Goal: Task Accomplishment & Management: Use online tool/utility

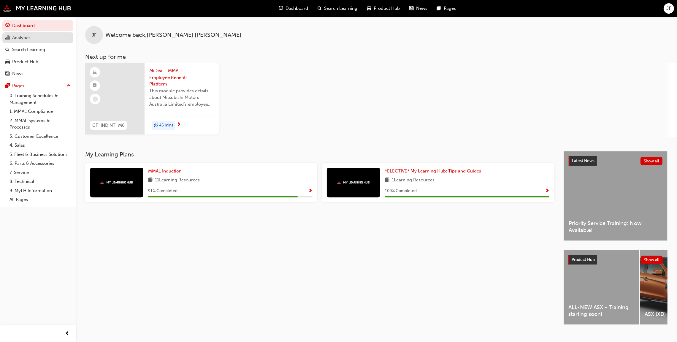
click at [23, 38] on div "Analytics" at bounding box center [21, 37] width 18 height 7
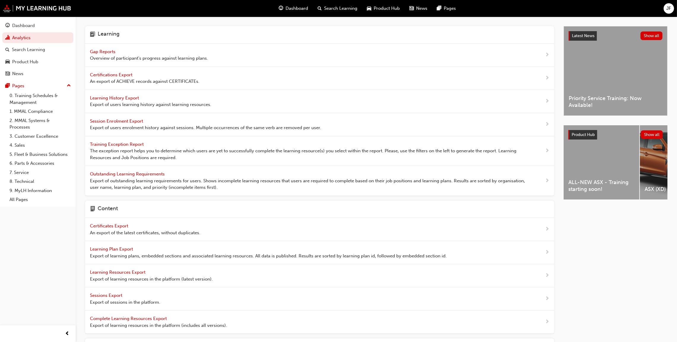
click at [104, 51] on span "Gap Reports" at bounding box center [103, 51] width 27 height 5
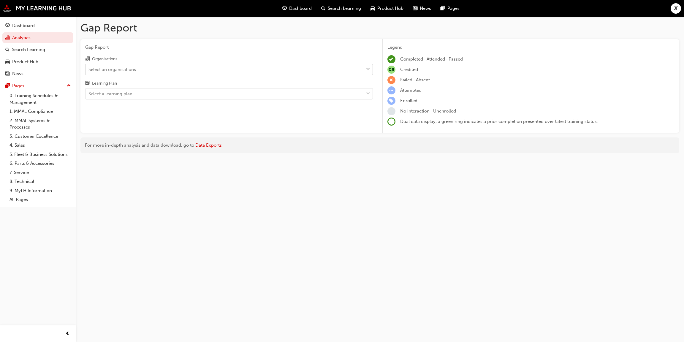
click at [366, 70] on span "down-icon" at bounding box center [368, 70] width 4 height 8
click at [89, 70] on input "Organisations Select an organisations" at bounding box center [88, 68] width 1 height 5
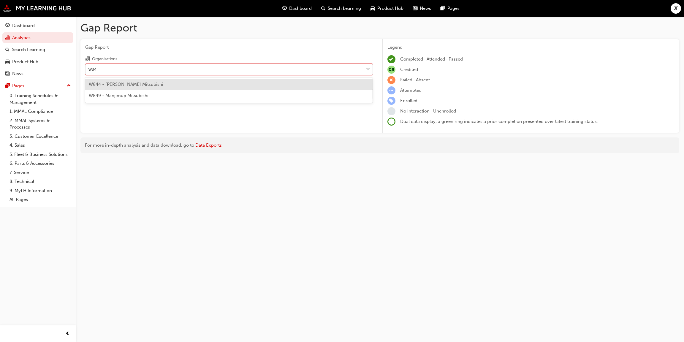
type input "w849"
click at [110, 83] on span "W849 - Manjimup Mitsubishi" at bounding box center [119, 84] width 60 height 5
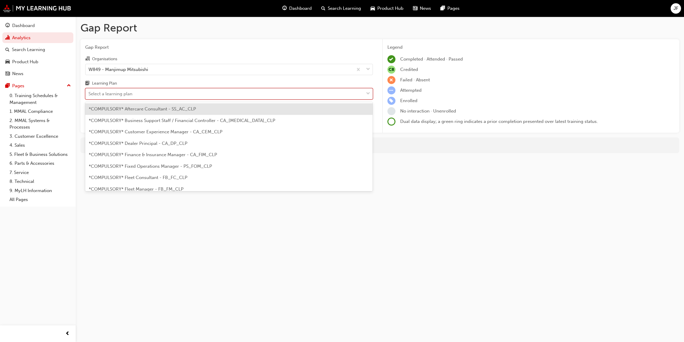
click at [105, 94] on div "Select a learning plan" at bounding box center [110, 93] width 44 height 7
click at [89, 94] on input "Learning Plan option *COMPULSORY* Aftercare Consultant - SS_AC_CLP focused, 1 o…" at bounding box center [88, 93] width 1 height 5
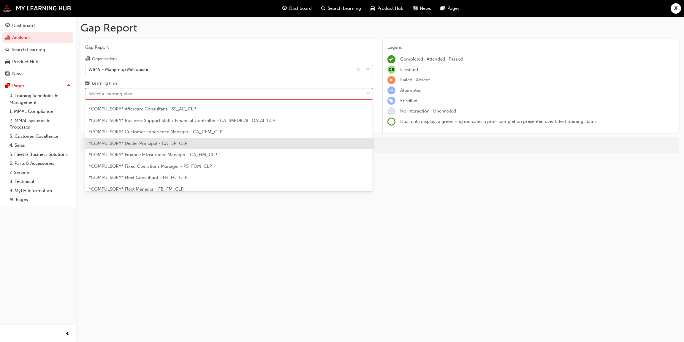
click at [136, 143] on span "*COMPULSORY* Dealer Principal - CA_DP_CLP" at bounding box center [138, 143] width 99 height 5
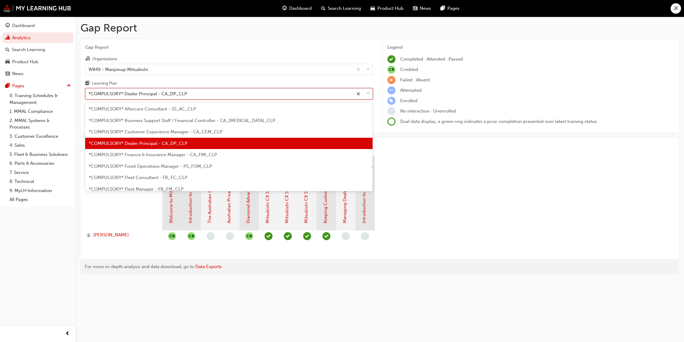
click at [367, 93] on span "down-icon" at bounding box center [368, 94] width 4 height 8
click at [89, 93] on input "Learning Plan option *COMPULSORY* Dealer Principal - CA_DP_CLP, selected. optio…" at bounding box center [88, 93] width 1 height 5
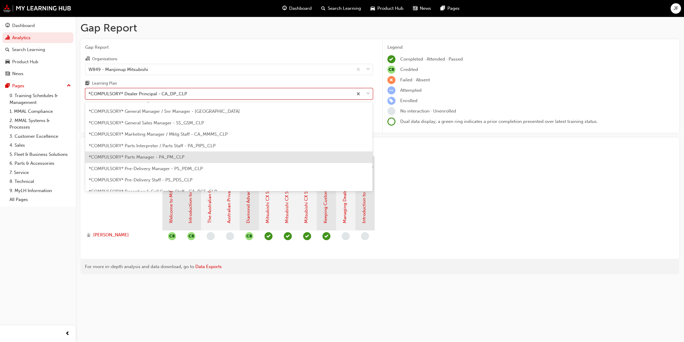
scroll to position [133, 0]
click at [129, 161] on div "*COMPULSORY* Sales Consultant (New / Used Cars) - SS_SCNUC_CLP" at bounding box center [229, 159] width 288 height 12
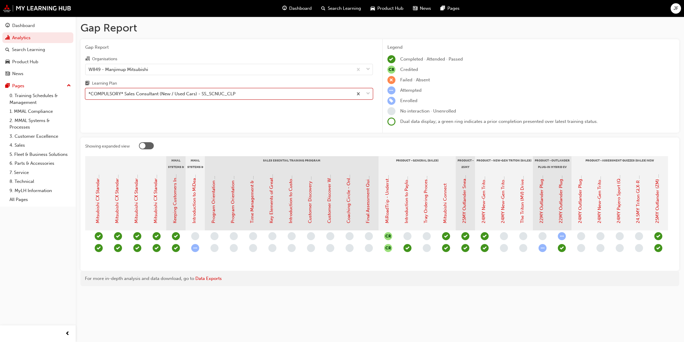
scroll to position [0, 471]
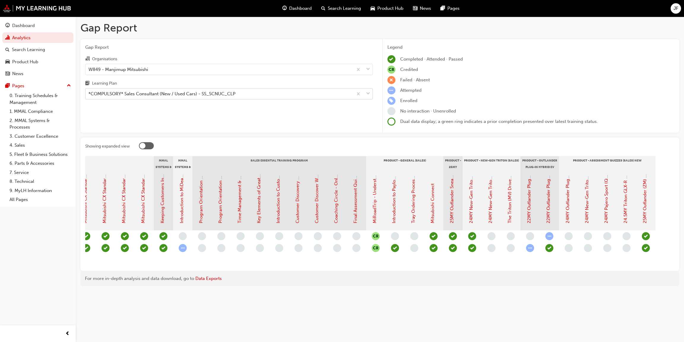
click at [367, 93] on span "down-icon" at bounding box center [368, 94] width 4 height 8
click at [89, 93] on input "Learning Plan *COMPULSORY* Sales Consultant (New / Used Cars) - SS_SCNUC_CLP" at bounding box center [88, 93] width 1 height 5
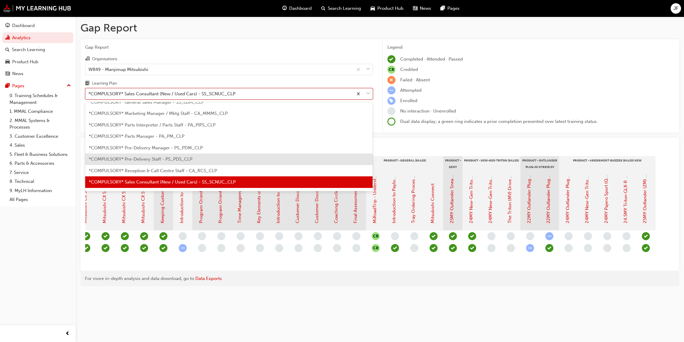
scroll to position [154, 0]
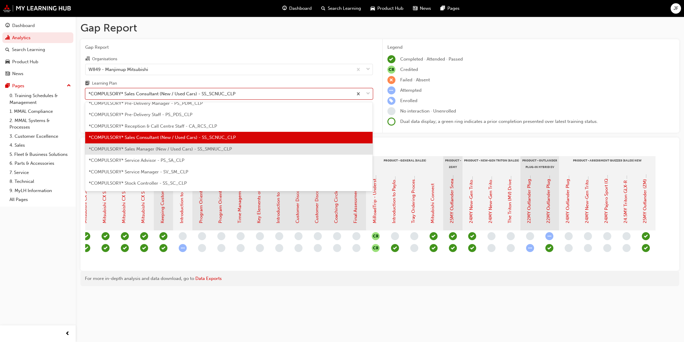
click at [154, 148] on span "*COMPULSORY* Sales Manager (New / Used Cars) - SS_SMNUC_CLP" at bounding box center [160, 148] width 143 height 5
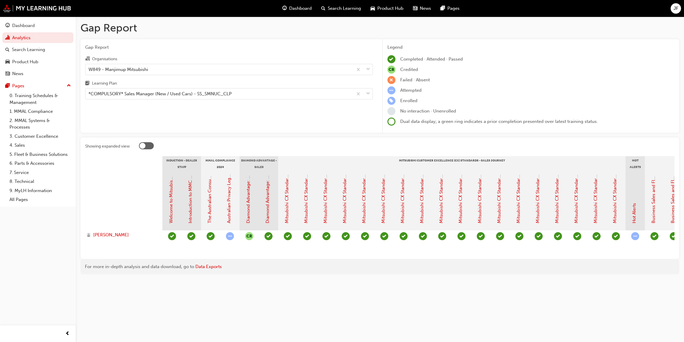
click at [225, 238] on div at bounding box center [229, 236] width 19 height 12
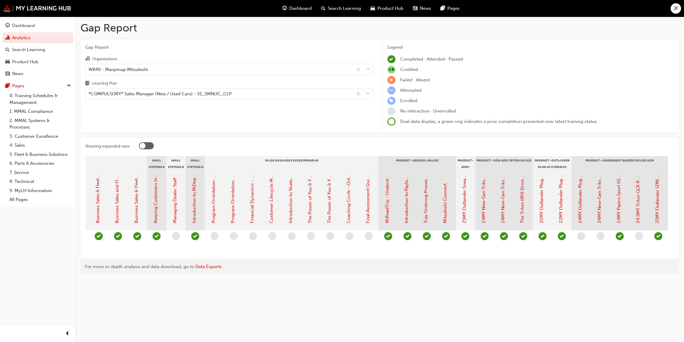
scroll to position [0, 722]
